Goal: Find contact information: Find contact information

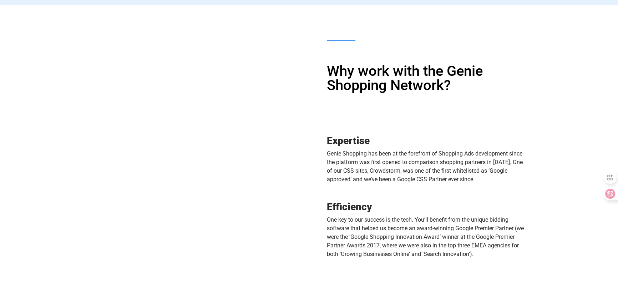
scroll to position [260, 0]
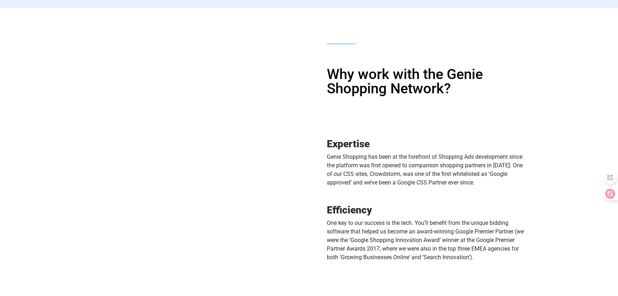
click at [609, 194] on icon at bounding box center [610, 193] width 7 height 7
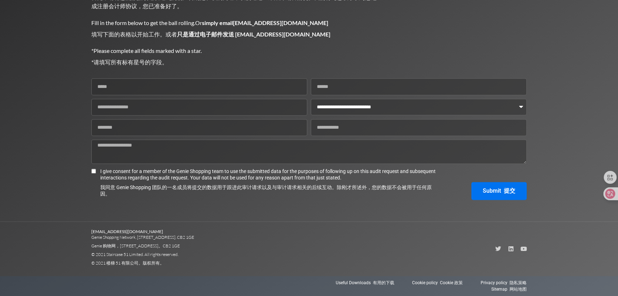
scroll to position [1206, 0]
click at [606, 194] on icon at bounding box center [611, 194] width 10 height 10
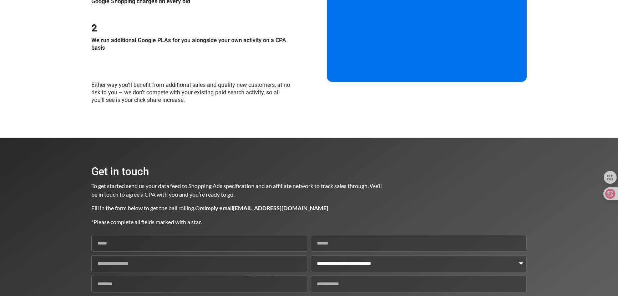
scroll to position [882, 0]
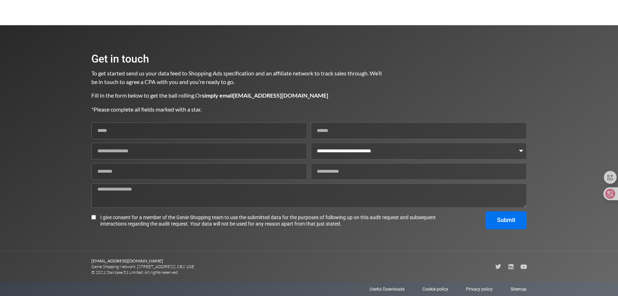
click at [333, 150] on select "**********" at bounding box center [419, 150] width 216 height 17
select select "********"
click at [311, 142] on select "**********" at bounding box center [419, 150] width 216 height 17
click at [332, 132] on input "Email" at bounding box center [419, 130] width 216 height 17
click at [164, 130] on input "Name" at bounding box center [199, 130] width 216 height 17
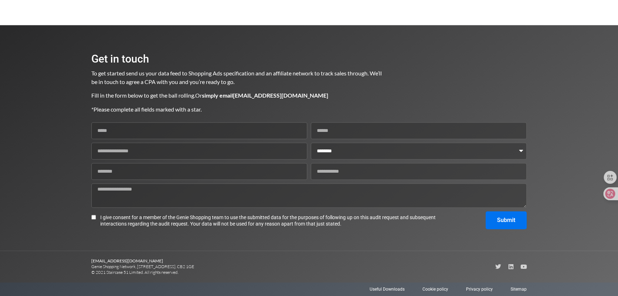
click at [101, 156] on input "Website URL" at bounding box center [199, 150] width 216 height 17
click at [114, 193] on textarea "Comments" at bounding box center [309, 195] width 436 height 25
click at [120, 175] on input "Feed URL" at bounding box center [199, 171] width 216 height 17
click at [321, 171] on input "Phone no" at bounding box center [419, 171] width 216 height 17
click at [19, 215] on section "**********" at bounding box center [309, 138] width 618 height 226
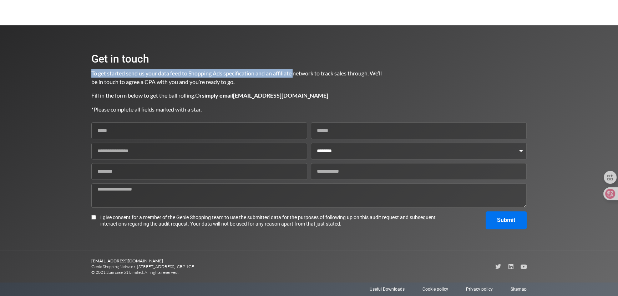
drag, startPoint x: 93, startPoint y: 74, endPoint x: 316, endPoint y: 70, distance: 222.8
click at [316, 70] on span "To get started send us your data feed to Shopping Ads specification and an affi…" at bounding box center [237, 77] width 292 height 15
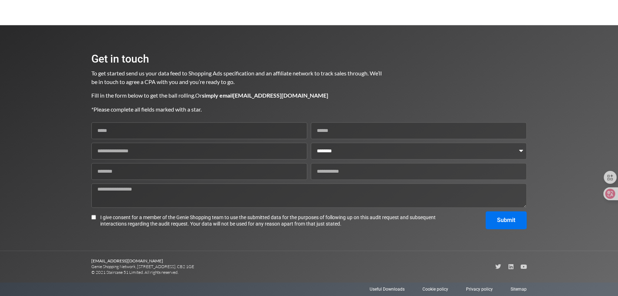
click at [124, 86] on div "To get started send us your data feed to Shopping Ads specification and an affi…" at bounding box center [236, 91] width 291 height 45
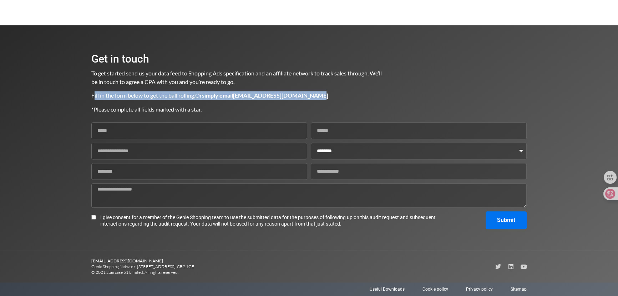
drag, startPoint x: 93, startPoint y: 98, endPoint x: 340, endPoint y: 93, distance: 246.4
click at [340, 93] on p "Fill in the form below to get the ball rolling. Or simply email [EMAIL_ADDRESS]…" at bounding box center [236, 95] width 291 height 9
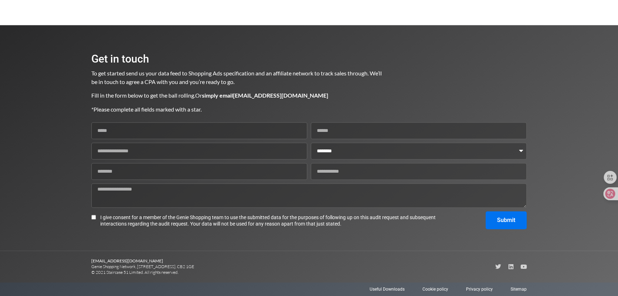
click at [265, 107] on p "*Please complete all fields marked with a star." at bounding box center [236, 109] width 291 height 9
click at [108, 136] on input "Name" at bounding box center [199, 130] width 216 height 17
click at [372, 133] on input "Email" at bounding box center [419, 130] width 216 height 17
click at [140, 148] on input "Website URL" at bounding box center [199, 150] width 216 height 17
click at [117, 173] on input "Feed URL" at bounding box center [199, 171] width 216 height 17
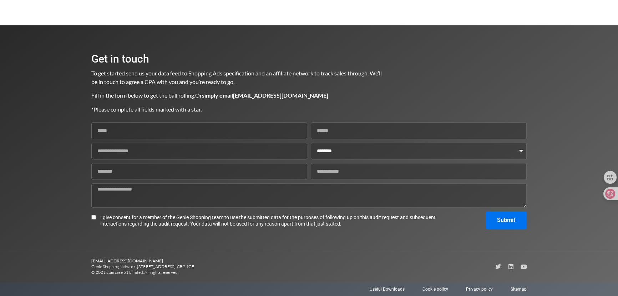
click at [117, 194] on textarea "Comments" at bounding box center [309, 195] width 436 height 25
drag, startPoint x: 162, startPoint y: 260, endPoint x: 90, endPoint y: 255, distance: 72.0
click at [90, 255] on section "[EMAIL_ADDRESS][DOMAIN_NAME] Genie Shopping Network, [STREET_ADDRESS]. CB2 1GE …" at bounding box center [309, 266] width 618 height 31
copy b "[EMAIL_ADDRESS][DOMAIN_NAME]"
